Goal: Transaction & Acquisition: Purchase product/service

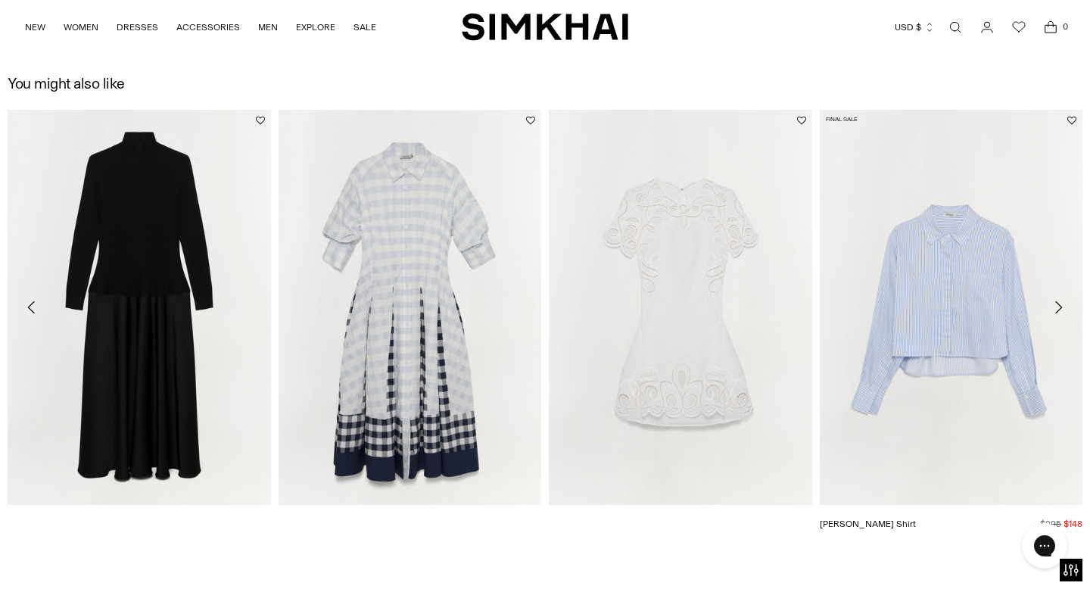
scroll to position [1674, 0]
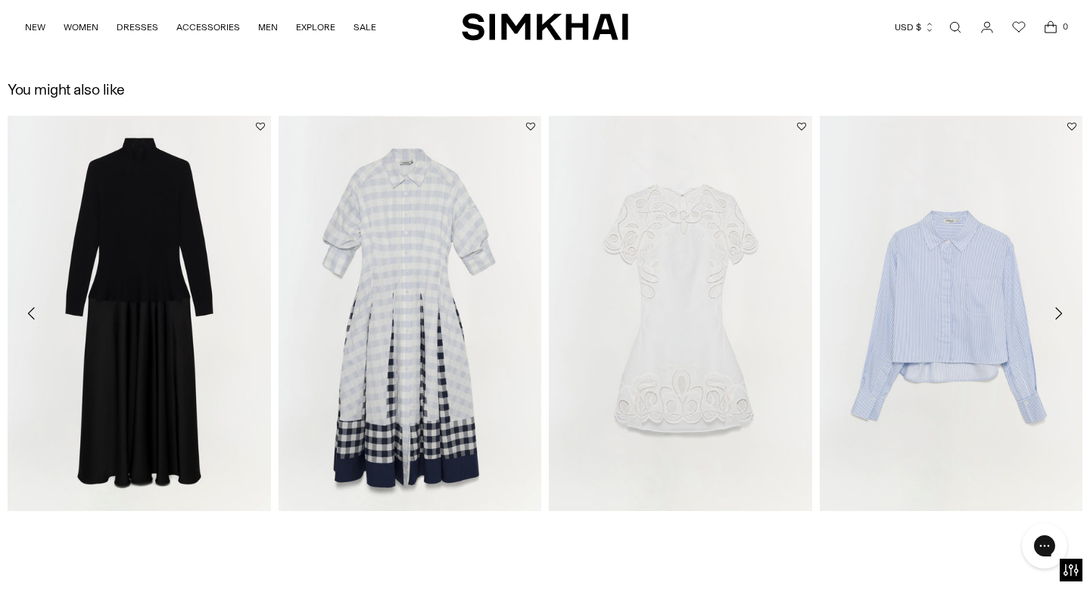
click at [1063, 314] on icon "Move to next carousel slide" at bounding box center [1058, 313] width 18 height 18
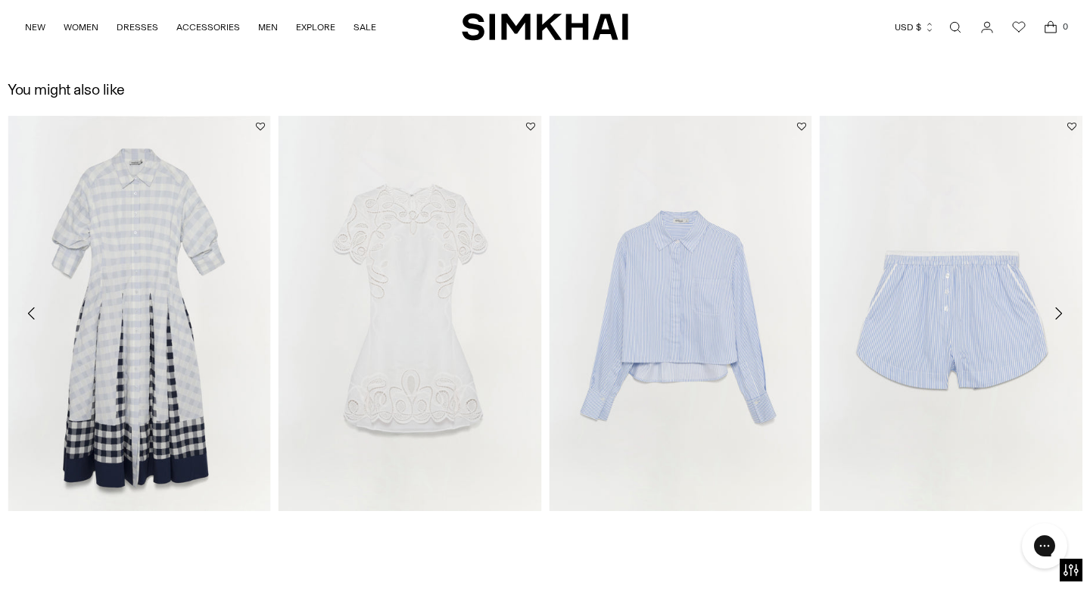
click at [1063, 314] on icon "Move to next carousel slide" at bounding box center [1058, 313] width 18 height 18
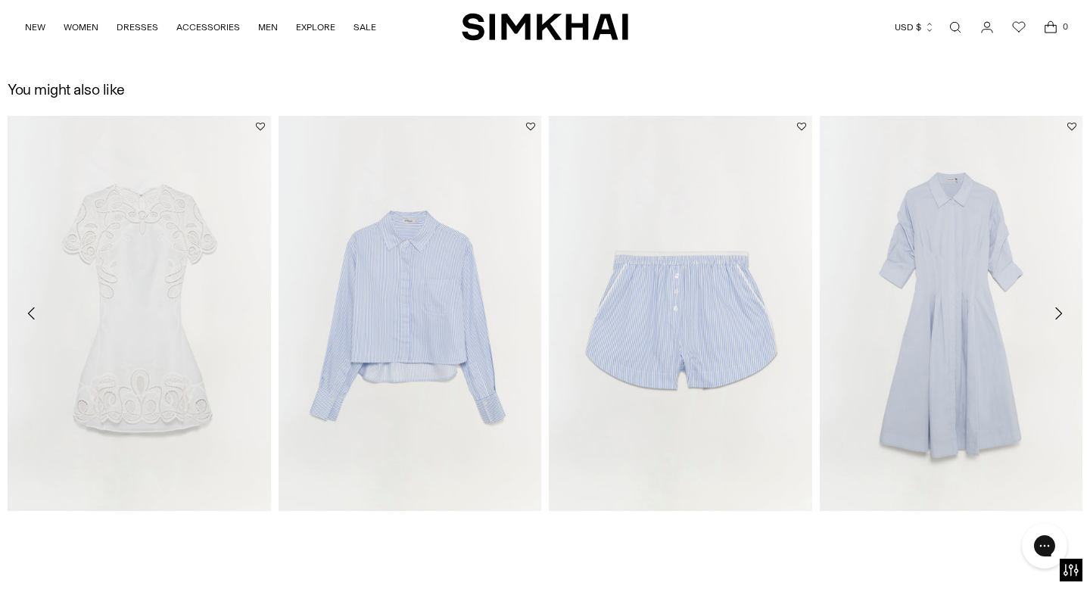
click at [1063, 315] on icon "Move to next carousel slide" at bounding box center [1058, 313] width 18 height 18
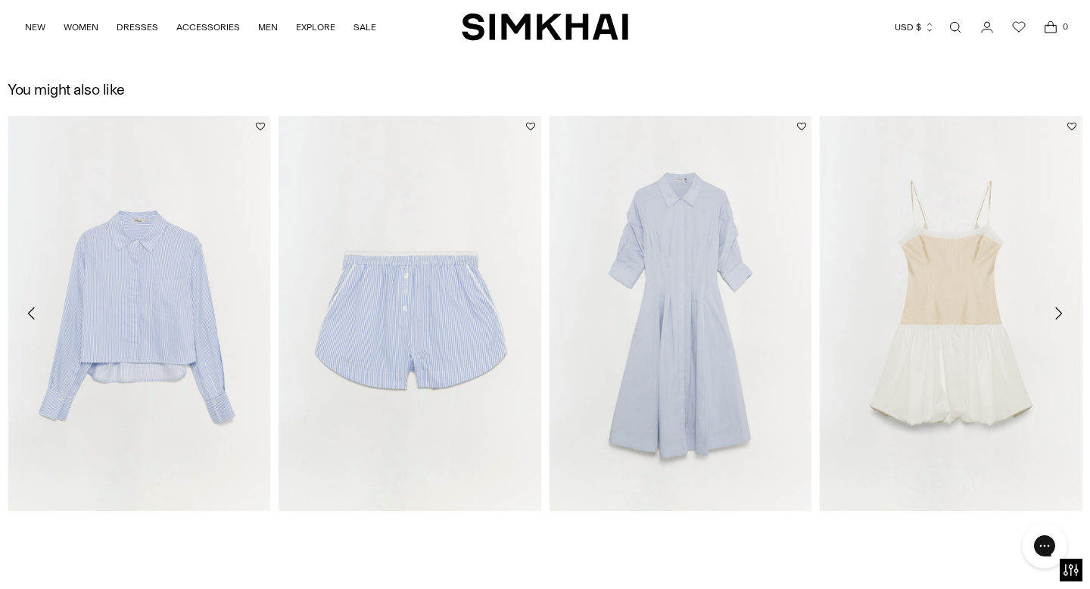
click at [1063, 315] on icon "Move to next carousel slide" at bounding box center [1058, 313] width 18 height 18
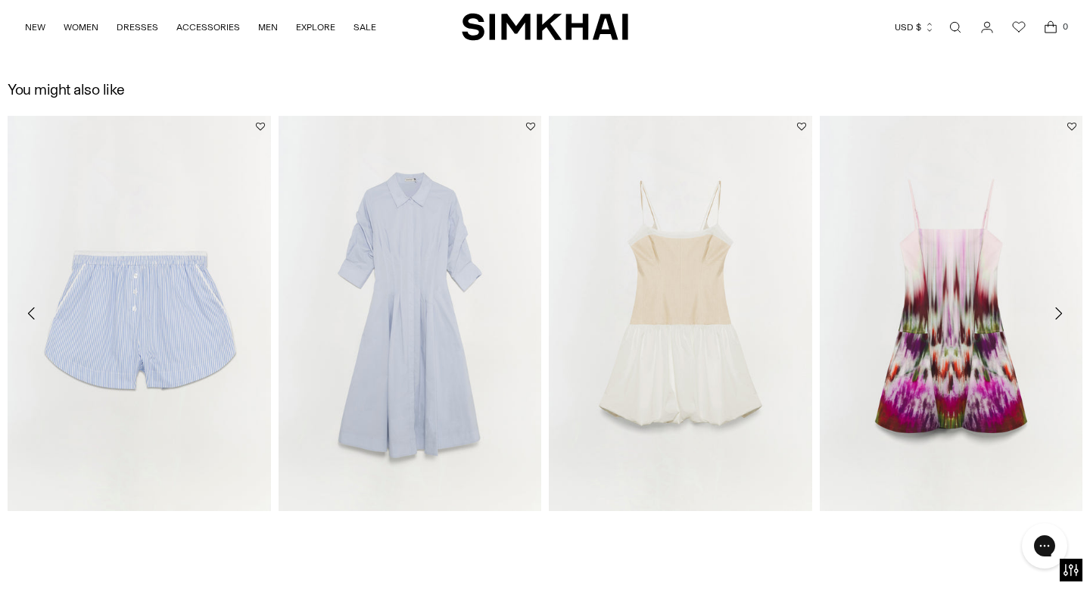
click at [1063, 315] on icon "Move to next carousel slide" at bounding box center [1058, 313] width 18 height 18
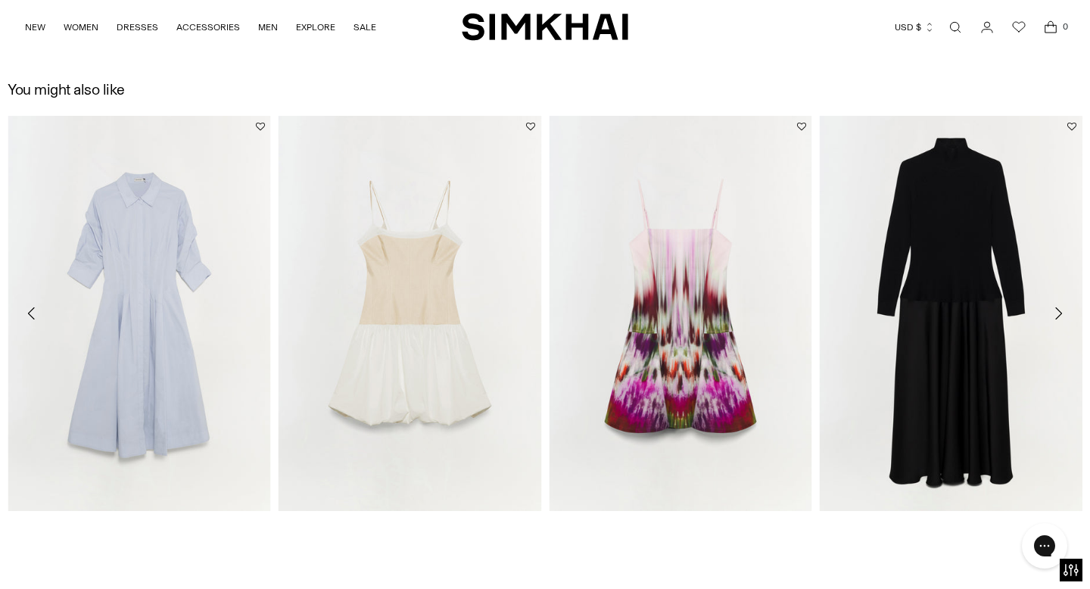
click at [1063, 315] on icon "Move to next carousel slide" at bounding box center [1058, 313] width 18 height 18
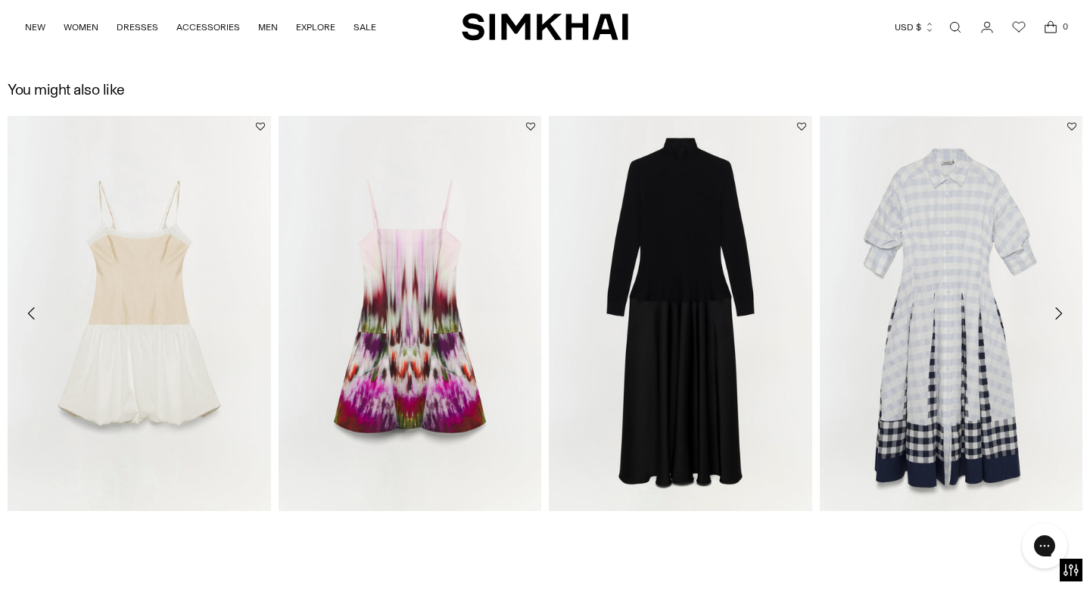
click at [1063, 315] on icon "Move to next carousel slide" at bounding box center [1058, 313] width 18 height 18
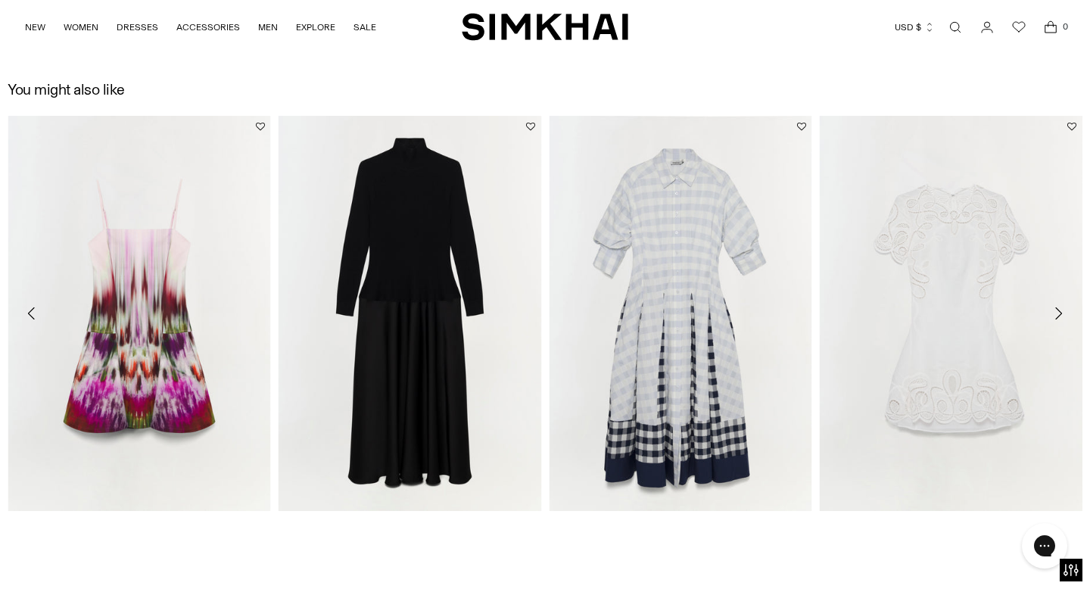
click at [1063, 315] on icon "Move to next carousel slide" at bounding box center [1058, 313] width 18 height 18
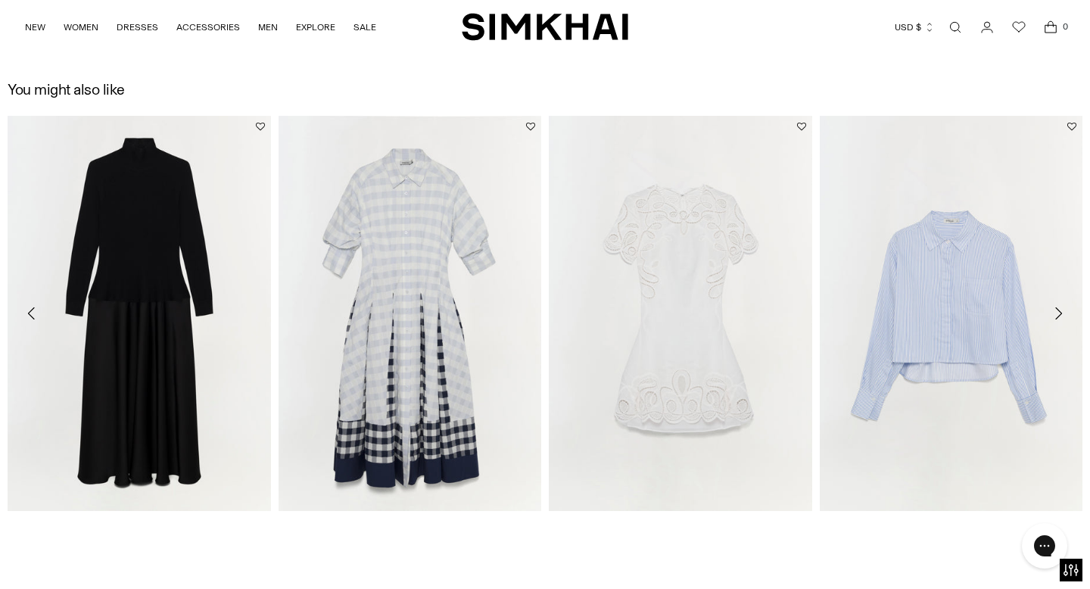
click at [1063, 316] on icon "Move to next carousel slide" at bounding box center [1058, 313] width 18 height 18
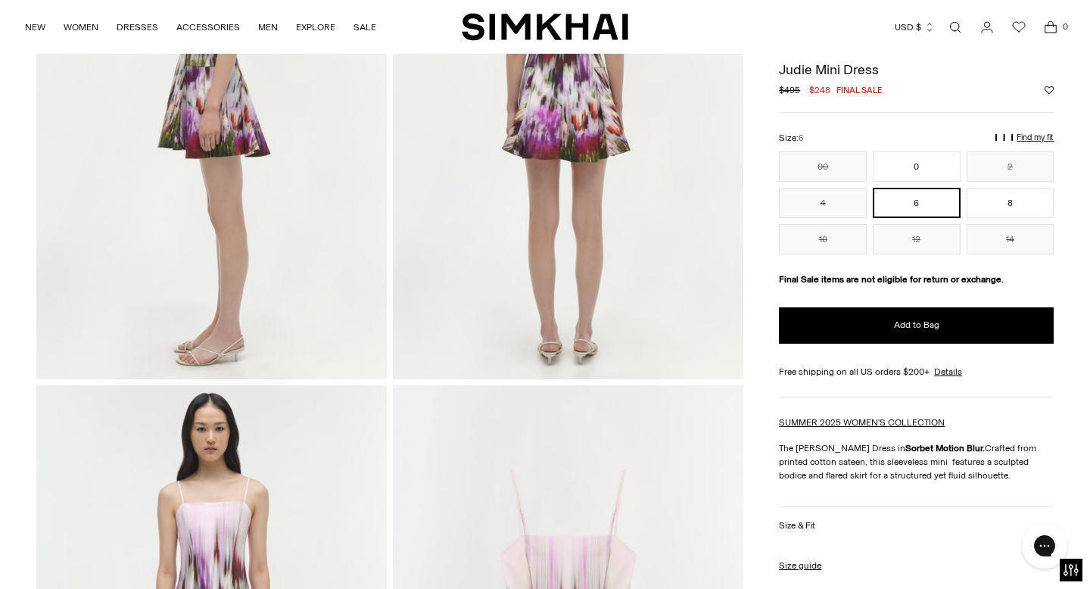
scroll to position [787, 0]
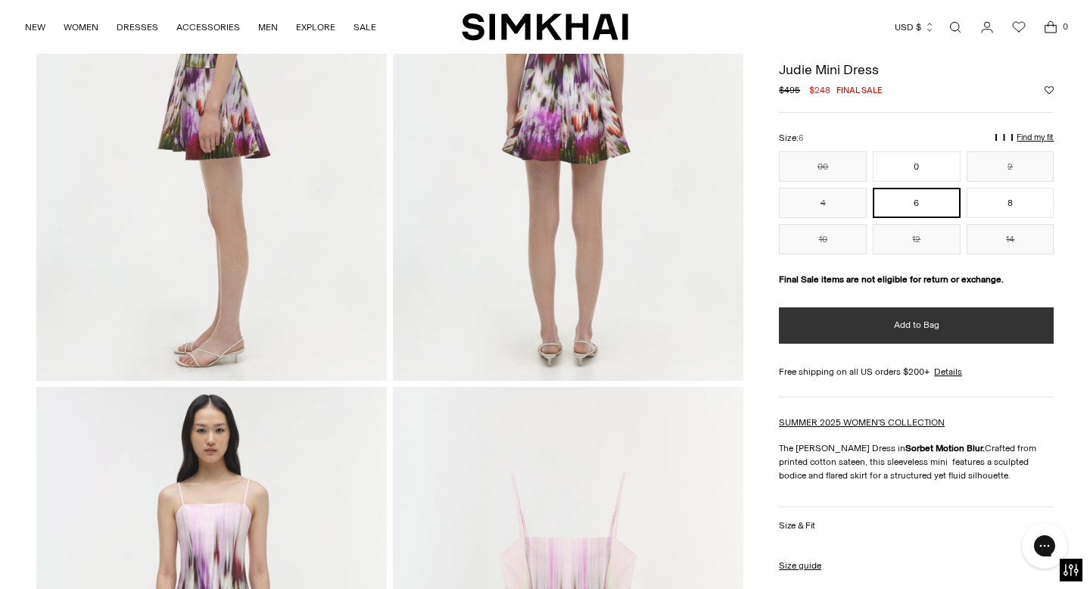
click at [932, 318] on button "Add to Bag" at bounding box center [916, 325] width 275 height 36
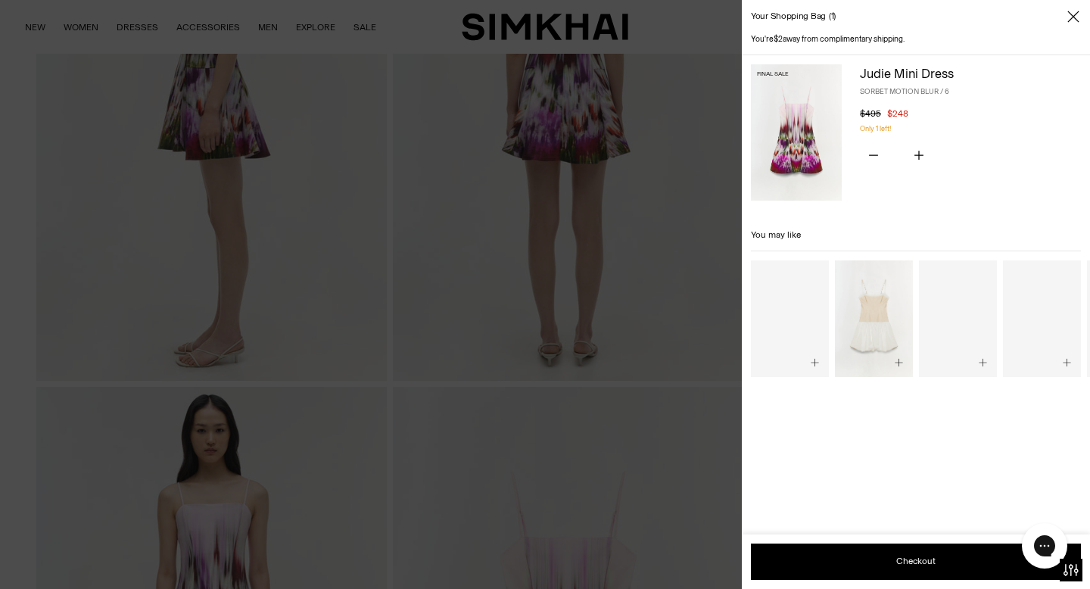
click at [650, 33] on div at bounding box center [545, 294] width 1090 height 589
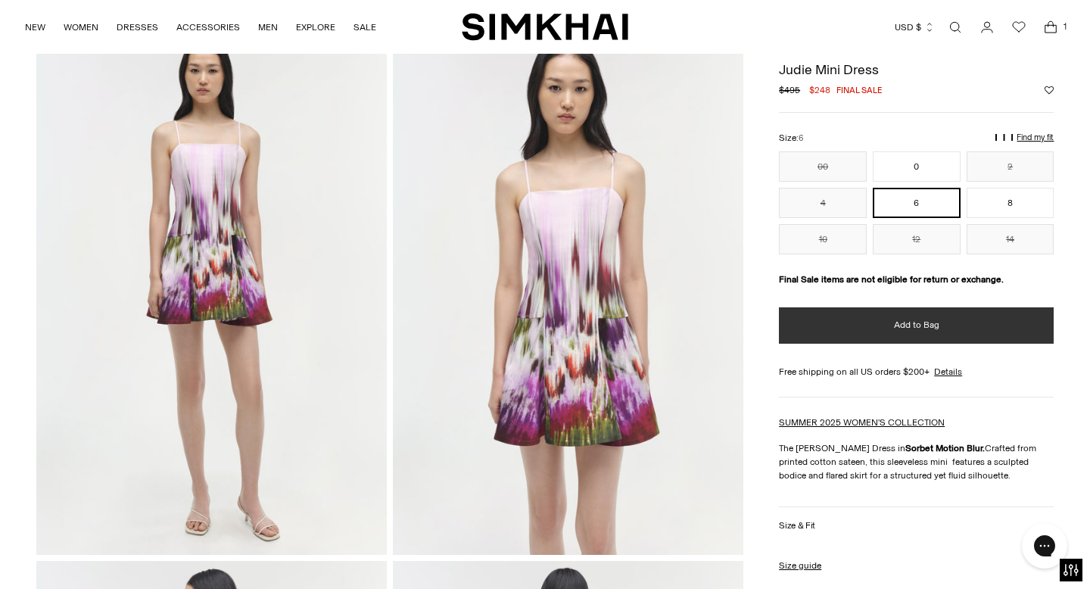
scroll to position [0, 0]
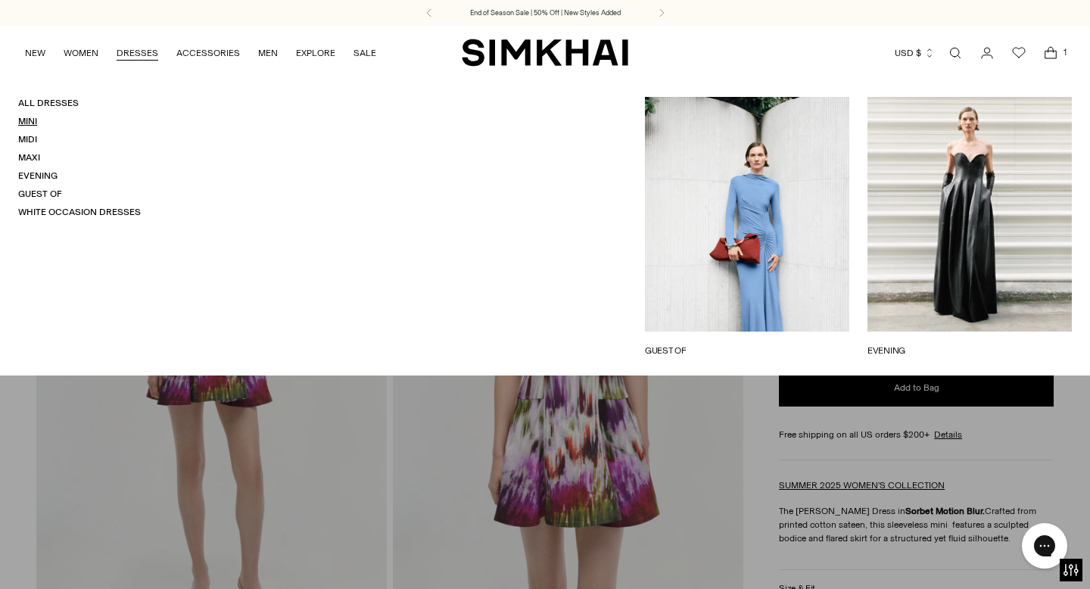
click at [28, 125] on link "Mini" at bounding box center [27, 121] width 19 height 11
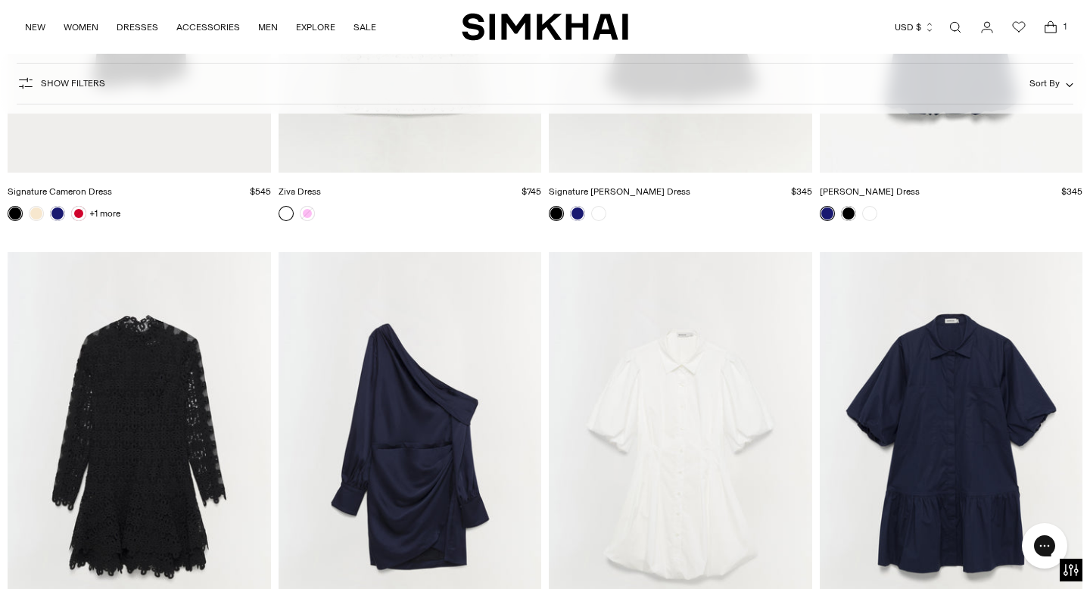
scroll to position [4681, 0]
